Goal: Task Accomplishment & Management: Manage account settings

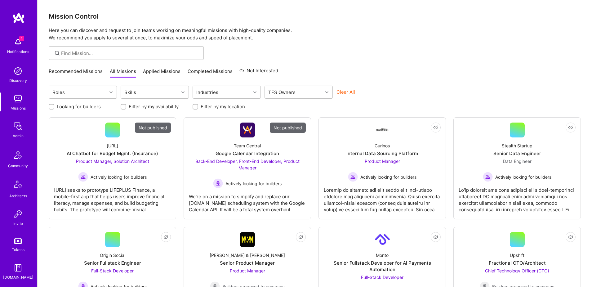
scroll to position [109, 0]
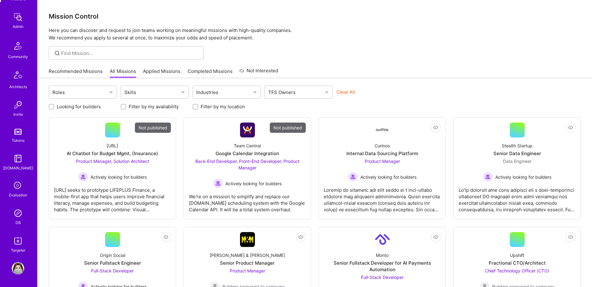
click at [16, 216] on img at bounding box center [18, 213] width 12 height 12
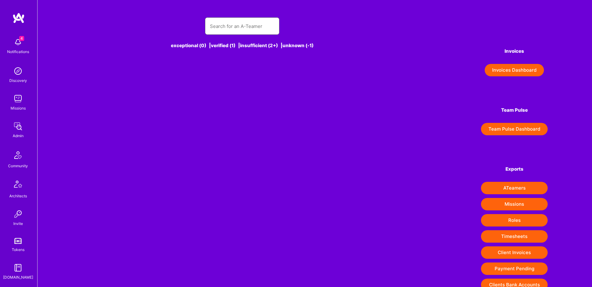
click at [218, 25] on input "text" at bounding box center [242, 26] width 64 height 16
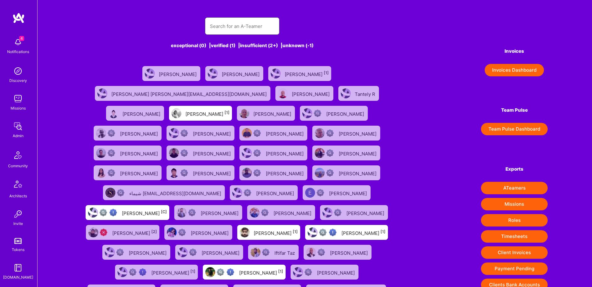
paste input "christian.hensel.application@gmail.com"
type input "christian.hensel.application@gmail.com"
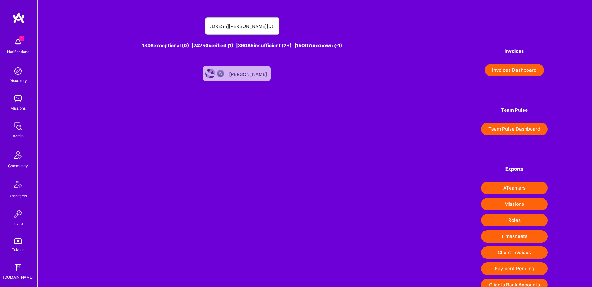
scroll to position [0, 0]
click at [235, 69] on div "Christian Hensel" at bounding box center [237, 73] width 68 height 15
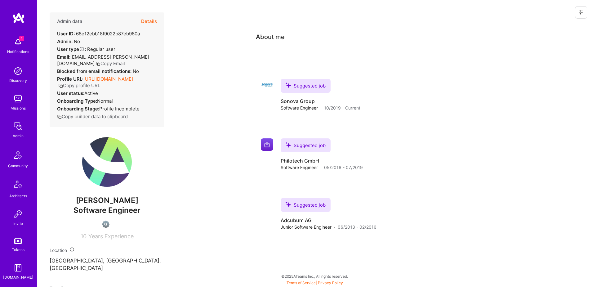
click at [579, 13] on icon at bounding box center [580, 12] width 5 height 5
click at [545, 60] on button "Delete User" at bounding box center [547, 58] width 79 height 16
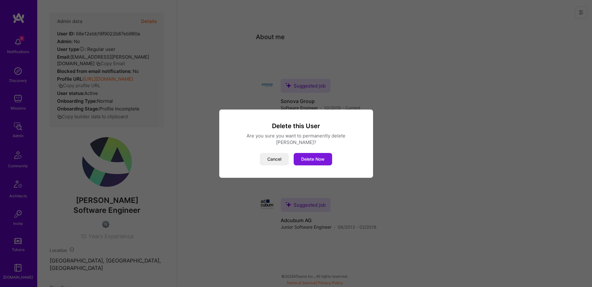
click at [323, 155] on button "Delete Now" at bounding box center [312, 159] width 38 height 12
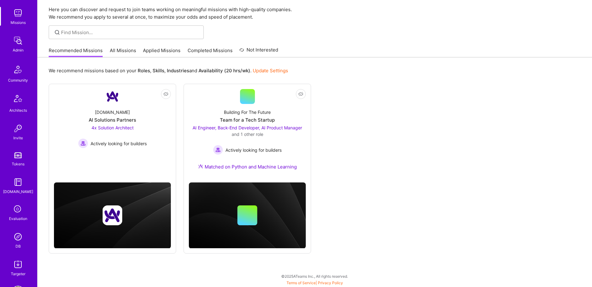
scroll to position [109, 0]
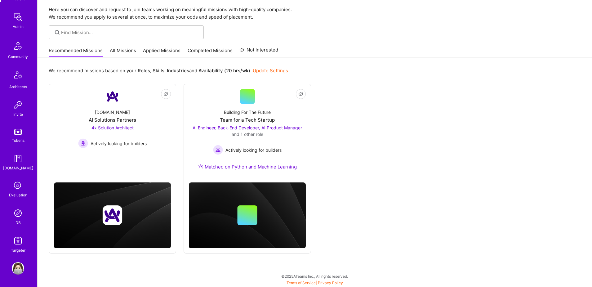
click at [17, 223] on div "DB" at bounding box center [17, 222] width 5 height 7
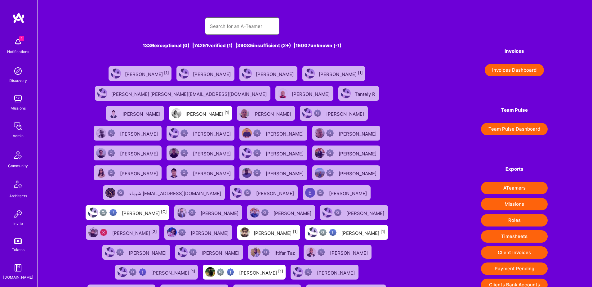
click at [233, 25] on input "text" at bounding box center [242, 26] width 64 height 16
paste input "[EMAIL_ADDRESS][DOMAIN_NAME]"
type input "[EMAIL_ADDRESS][DOMAIN_NAME]"
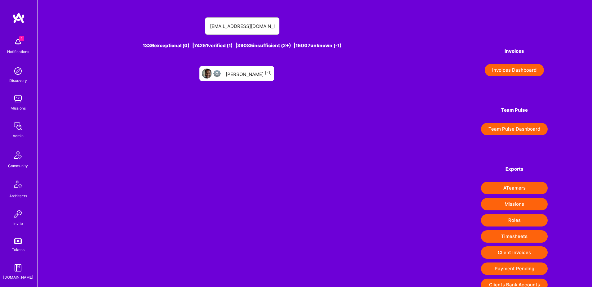
click at [237, 72] on div "[PERSON_NAME] [-1]" at bounding box center [249, 73] width 46 height 8
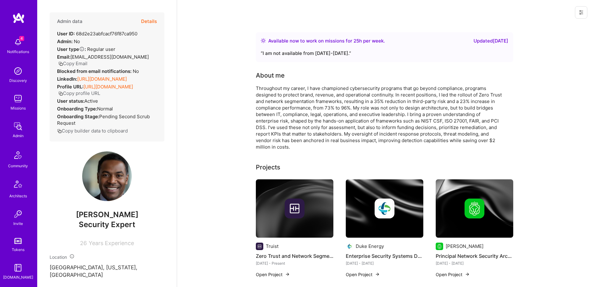
click at [583, 15] on icon at bounding box center [580, 12] width 5 height 5
click at [560, 29] on button "Login as JOHNEIL" at bounding box center [558, 27] width 57 height 16
